Goal: Transaction & Acquisition: Purchase product/service

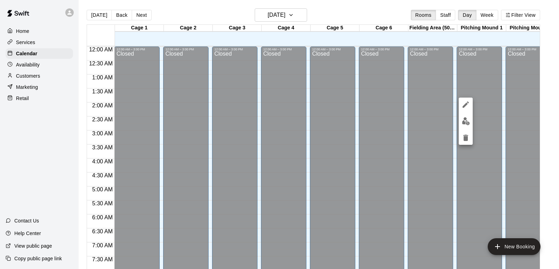
scroll to position [419, 0]
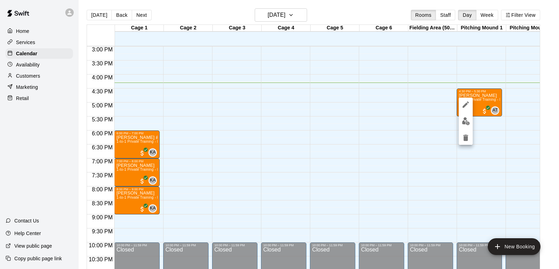
click at [23, 103] on div at bounding box center [279, 134] width 559 height 269
click at [22, 98] on p "Retail" at bounding box center [22, 98] width 13 height 7
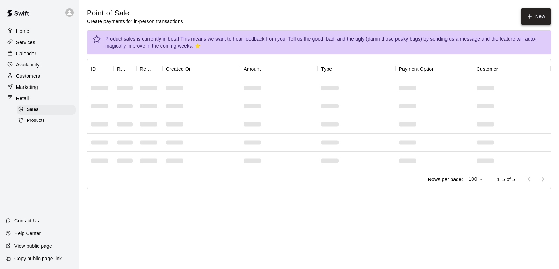
click at [529, 18] on icon "button" at bounding box center [529, 16] width 6 height 6
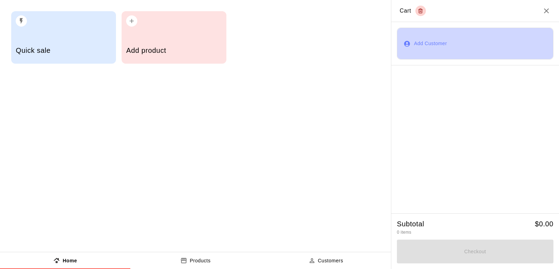
click at [432, 42] on button "Add Customer" at bounding box center [475, 43] width 156 height 31
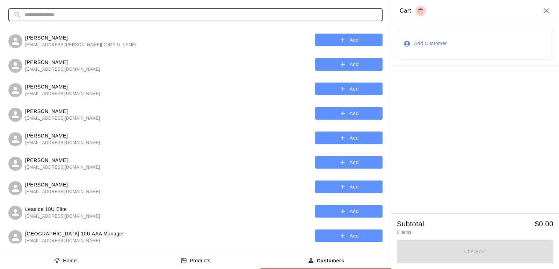
click at [186, 14] on input "text" at bounding box center [200, 14] width 353 height 13
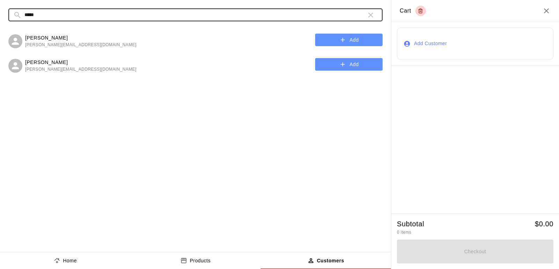
type input "*****"
click at [326, 37] on button "Add" at bounding box center [348, 40] width 67 height 13
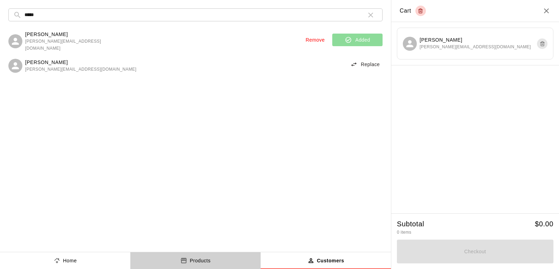
click at [204, 256] on button "Products" at bounding box center [195, 260] width 130 height 17
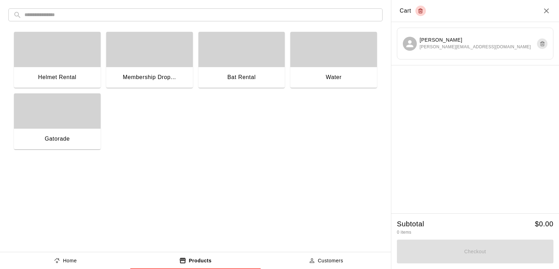
click at [83, 68] on div "Helmet Rental" at bounding box center [57, 78] width 87 height 22
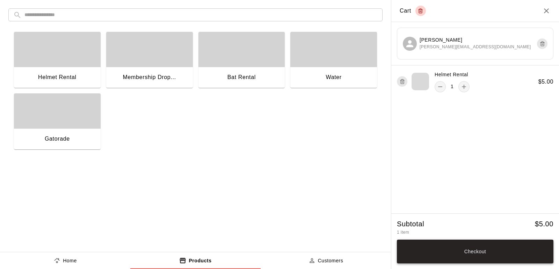
click at [460, 250] on button "Checkout" at bounding box center [475, 251] width 156 height 24
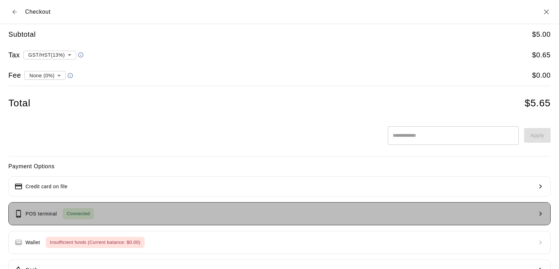
click at [177, 217] on button "POS terminal Connected" at bounding box center [279, 213] width 542 height 23
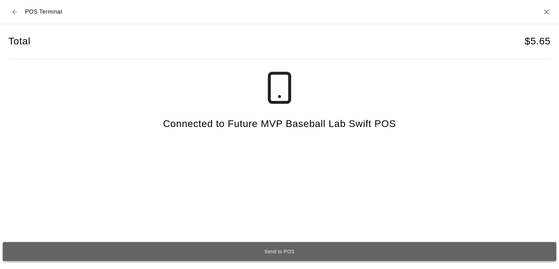
click at [281, 258] on button "Send to POS" at bounding box center [279, 251] width 553 height 19
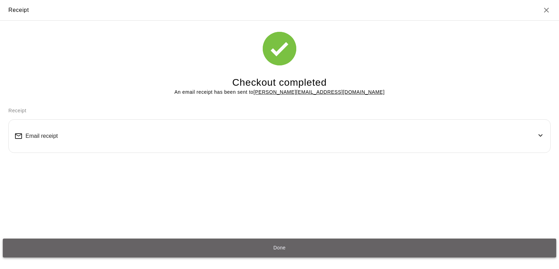
click at [286, 248] on button "Done" at bounding box center [279, 247] width 553 height 19
